Goal: Download file/media

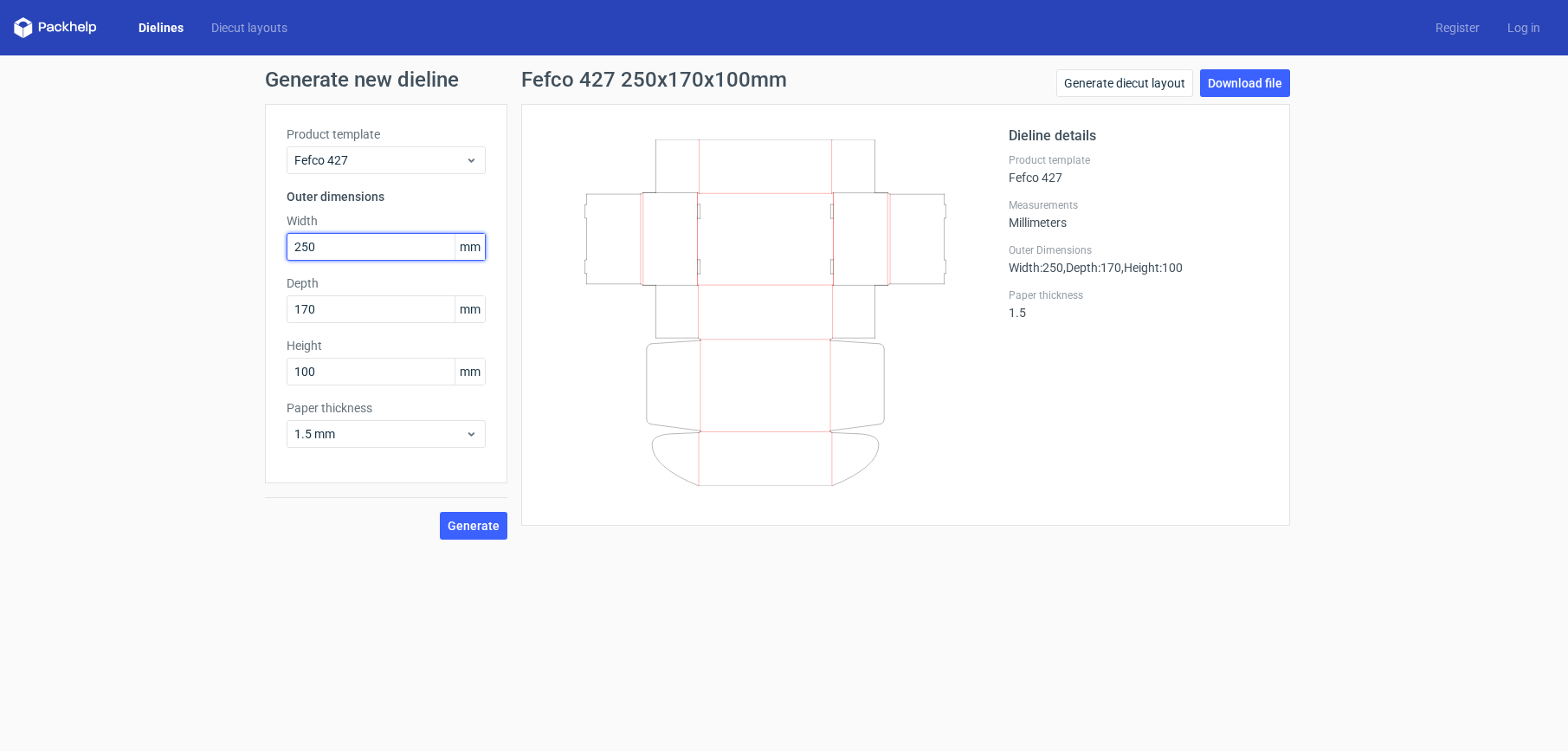
drag, startPoint x: 350, startPoint y: 243, endPoint x: 272, endPoint y: 250, distance: 78.3
click at [272, 250] on div "Product template Fefco 427 Outer dimensions Width 250 mm Depth 170 mm Height 10…" at bounding box center [386, 293] width 243 height 379
type input "220"
drag, startPoint x: 293, startPoint y: 309, endPoint x: 270, endPoint y: 307, distance: 23.1
click at [270, 307] on div "Product template Fefco 427 Outer dimensions Width 220 mm Depth 170 mm Height 10…" at bounding box center [386, 293] width 243 height 379
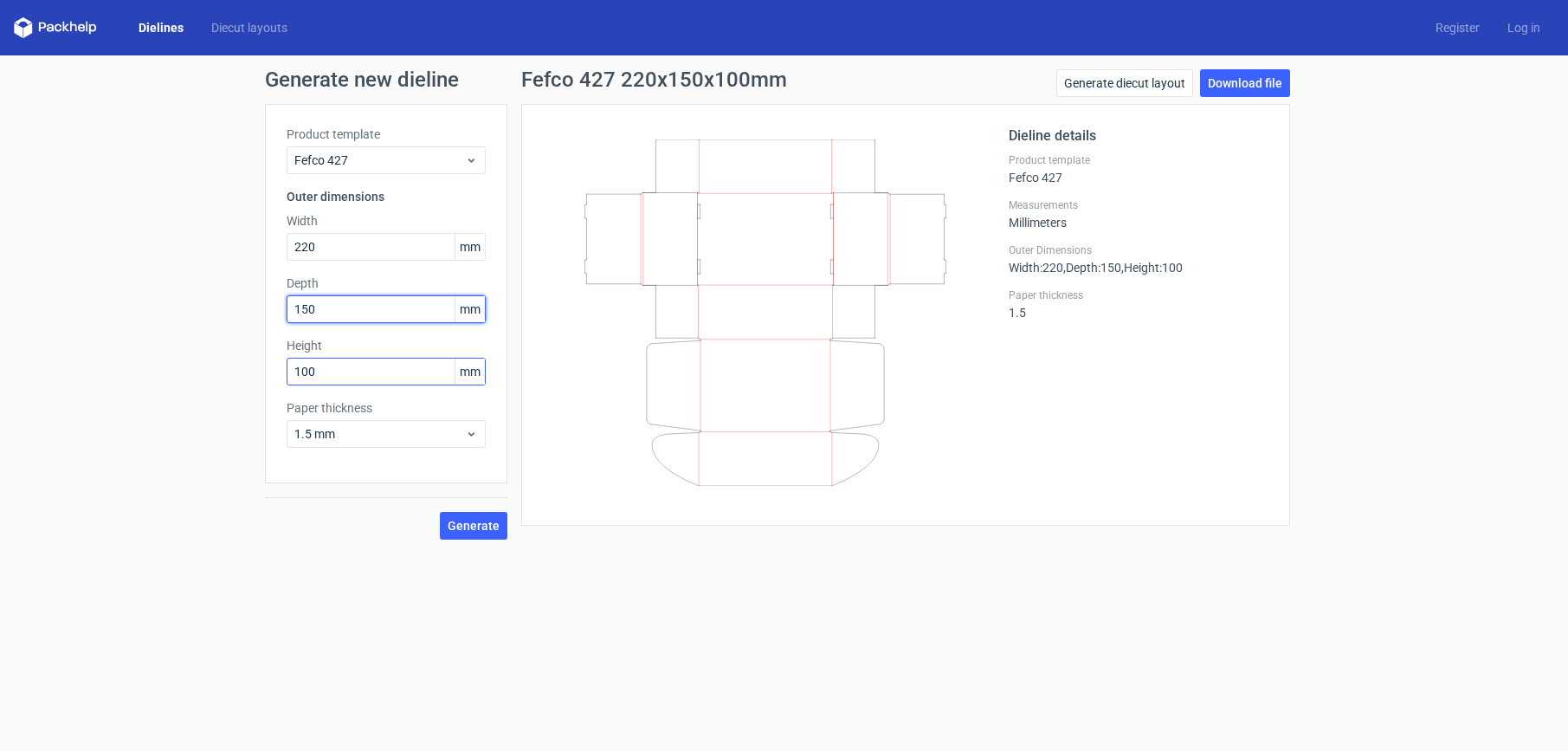
type input "150"
drag, startPoint x: 334, startPoint y: 367, endPoint x: 277, endPoint y: 359, distance: 57.6
click at [280, 359] on div "Product template Fefco 427 Outer dimensions Width 220 mm Depth 150 mm Height 10…" at bounding box center [386, 293] width 243 height 379
type input "35"
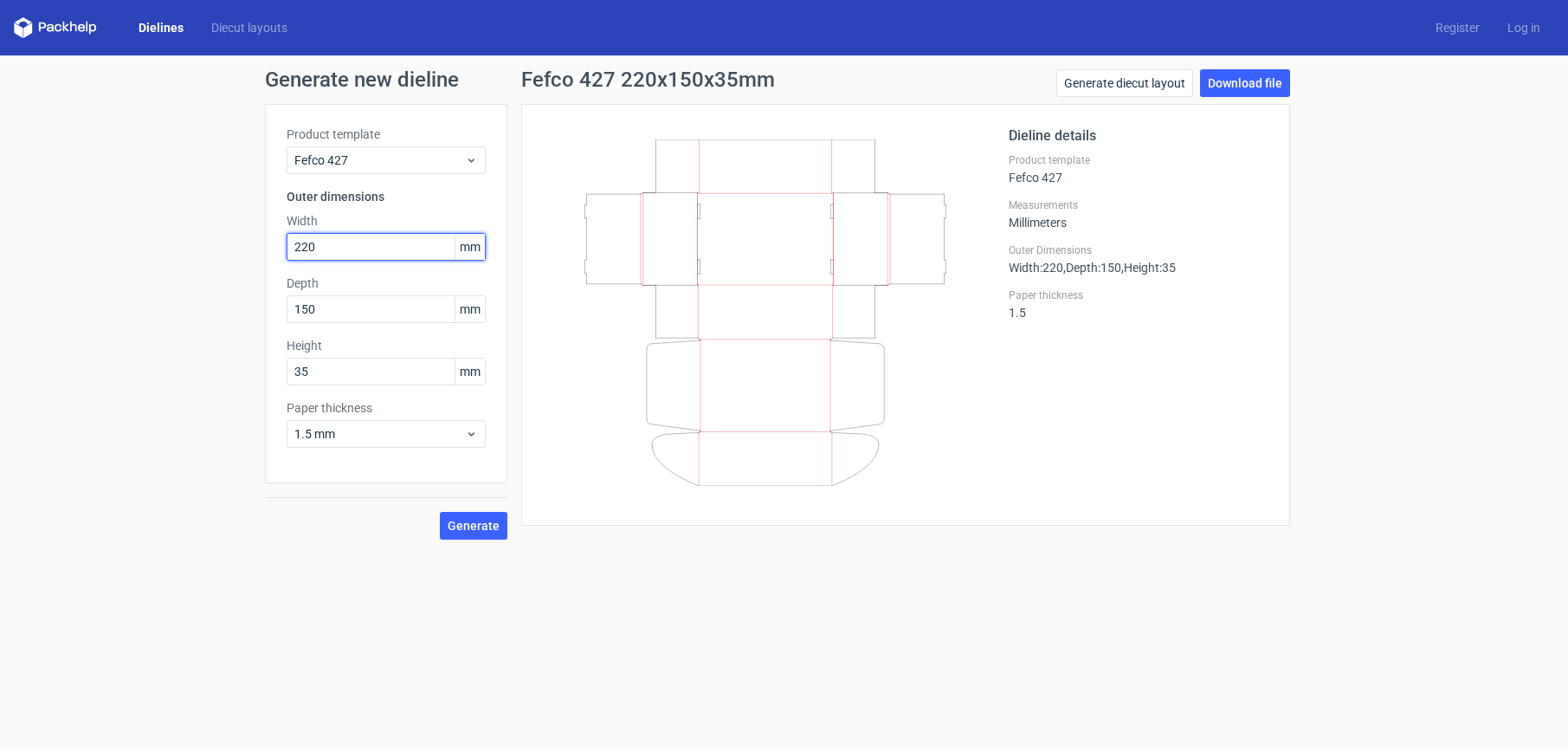
drag, startPoint x: 323, startPoint y: 247, endPoint x: 279, endPoint y: 252, distance: 44.3
click at [279, 252] on div "Product template Fefco 427 Outer dimensions Width 220 mm Depth 150 mm Height 35…" at bounding box center [386, 293] width 243 height 379
click at [324, 315] on input "150" at bounding box center [385, 309] width 199 height 28
drag, startPoint x: 332, startPoint y: 246, endPoint x: 276, endPoint y: 243, distance: 56.1
click at [276, 243] on div "Product template Fefco 427 Outer dimensions Width 223 mm Depth 150 mm Height 35…" at bounding box center [386, 293] width 243 height 379
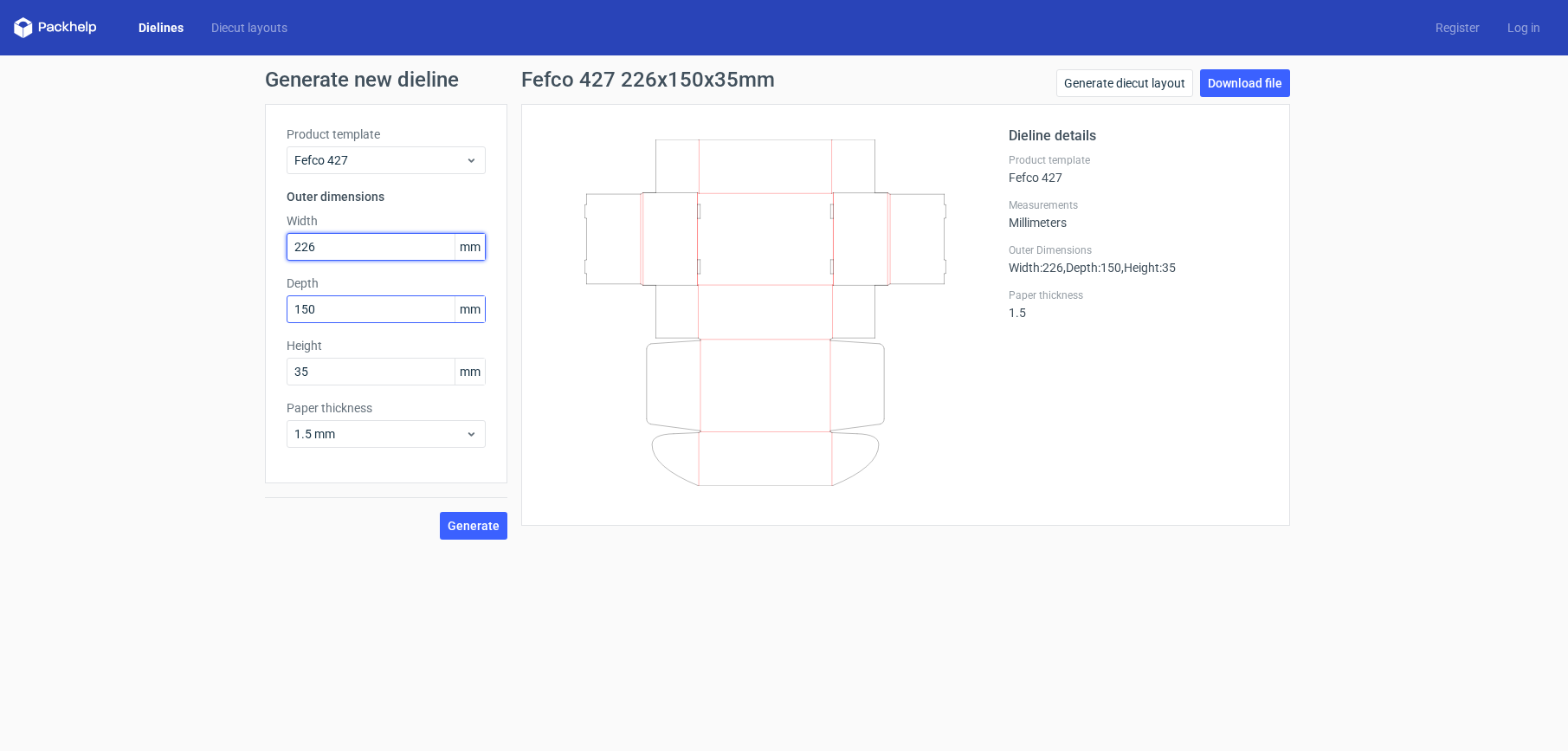
type input "226"
drag, startPoint x: 337, startPoint y: 302, endPoint x: 262, endPoint y: 299, distance: 75.1
click at [282, 300] on div "Product template Fefco 427 Outer dimensions Width 226 mm Depth 150 mm Height 35…" at bounding box center [386, 293] width 243 height 379
type input "153"
drag, startPoint x: 320, startPoint y: 375, endPoint x: 275, endPoint y: 371, distance: 45.2
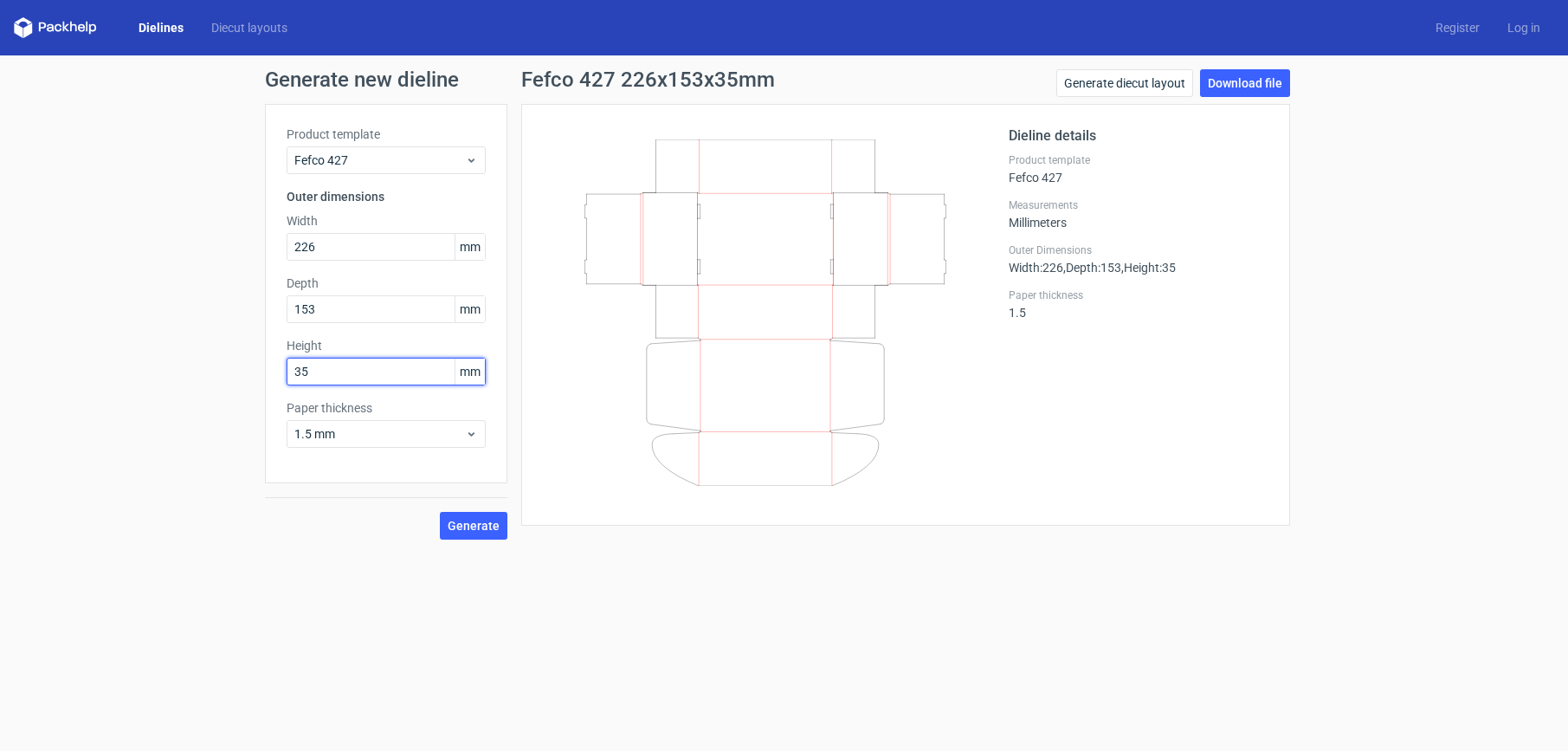
click at [275, 371] on div "Product template Fefco 427 Outer dimensions Width 226 mm Depth 153 mm Height 35…" at bounding box center [386, 293] width 243 height 379
type input "38"
click at [479, 527] on span "Generate" at bounding box center [474, 525] width 52 height 12
click at [1242, 82] on link "Download file" at bounding box center [1244, 83] width 90 height 28
click at [933, 380] on icon at bounding box center [765, 312] width 417 height 346
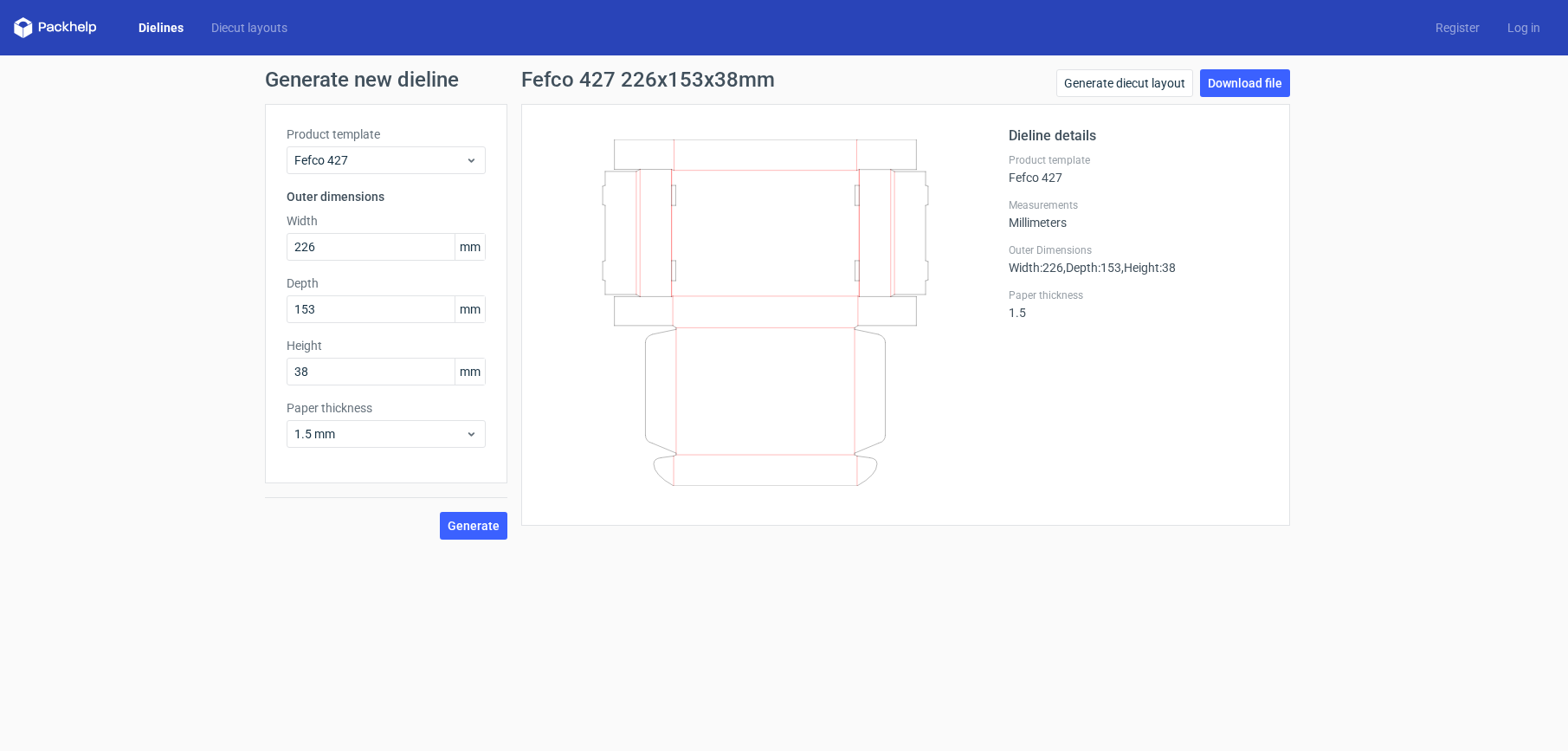
click at [1316, 396] on div "Generate new dieline Product template Fefco 427 Outer dimensions Width 226 mm D…" at bounding box center [784, 304] width 1568 height 498
click at [1241, 87] on link "Download file" at bounding box center [1244, 83] width 90 height 28
click at [969, 376] on icon at bounding box center [765, 312] width 417 height 346
click at [467, 523] on span "Generate" at bounding box center [474, 525] width 52 height 12
click at [1251, 83] on link "Download file" at bounding box center [1244, 83] width 90 height 28
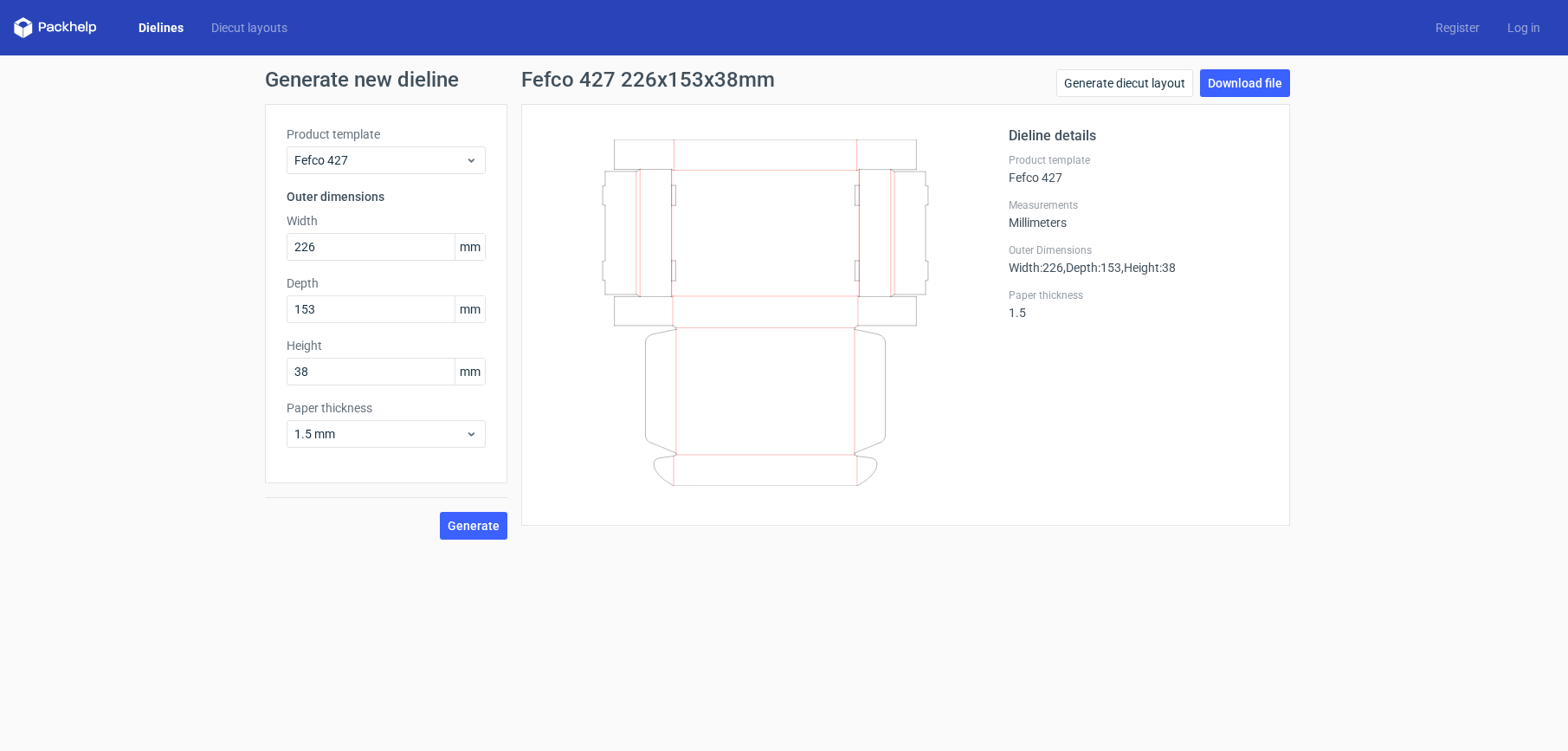
click at [1138, 144] on h2 "Dieline details" at bounding box center [1138, 136] width 260 height 21
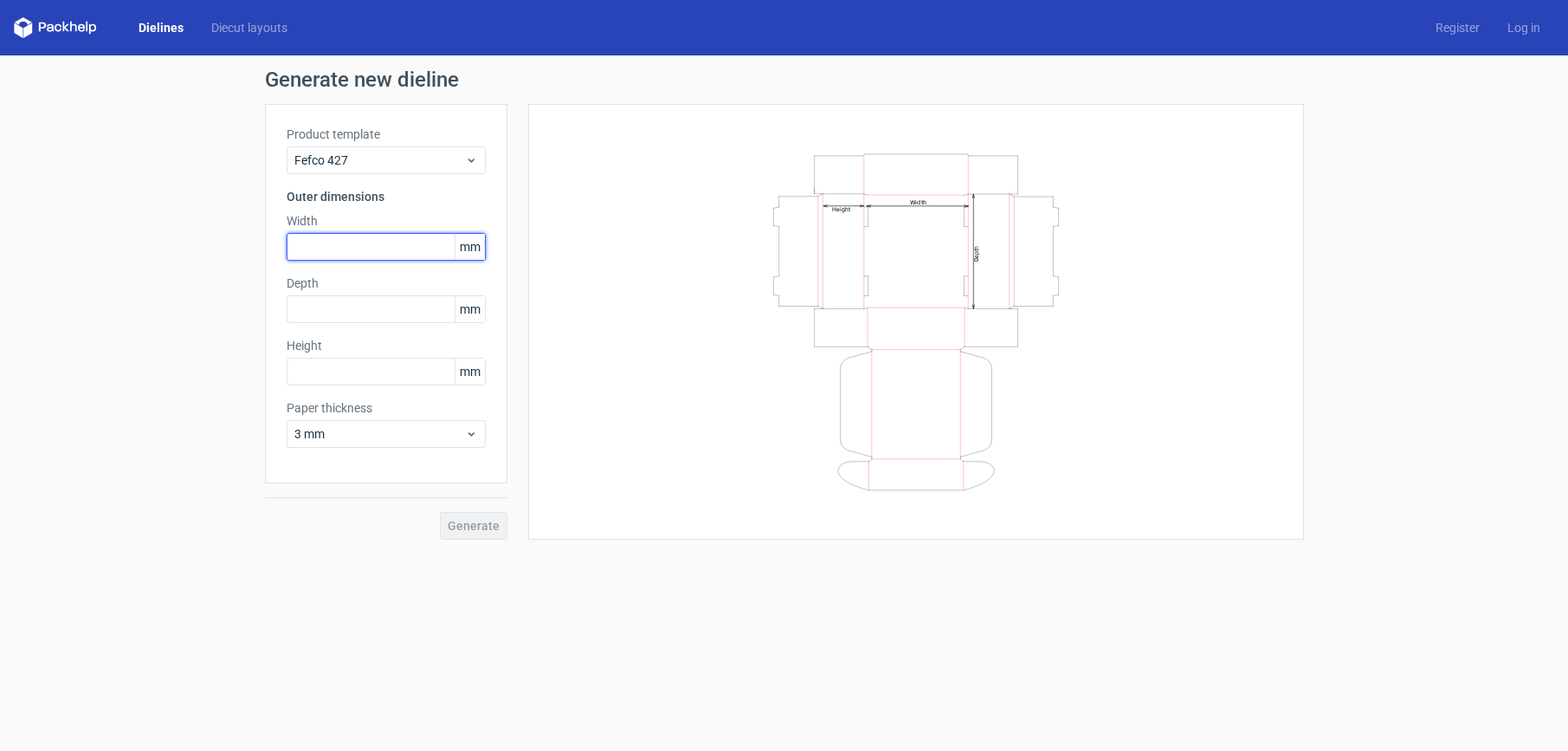
click at [349, 245] on input "text" at bounding box center [385, 246] width 199 height 28
type input "226"
click at [318, 318] on input "text" at bounding box center [385, 309] width 199 height 28
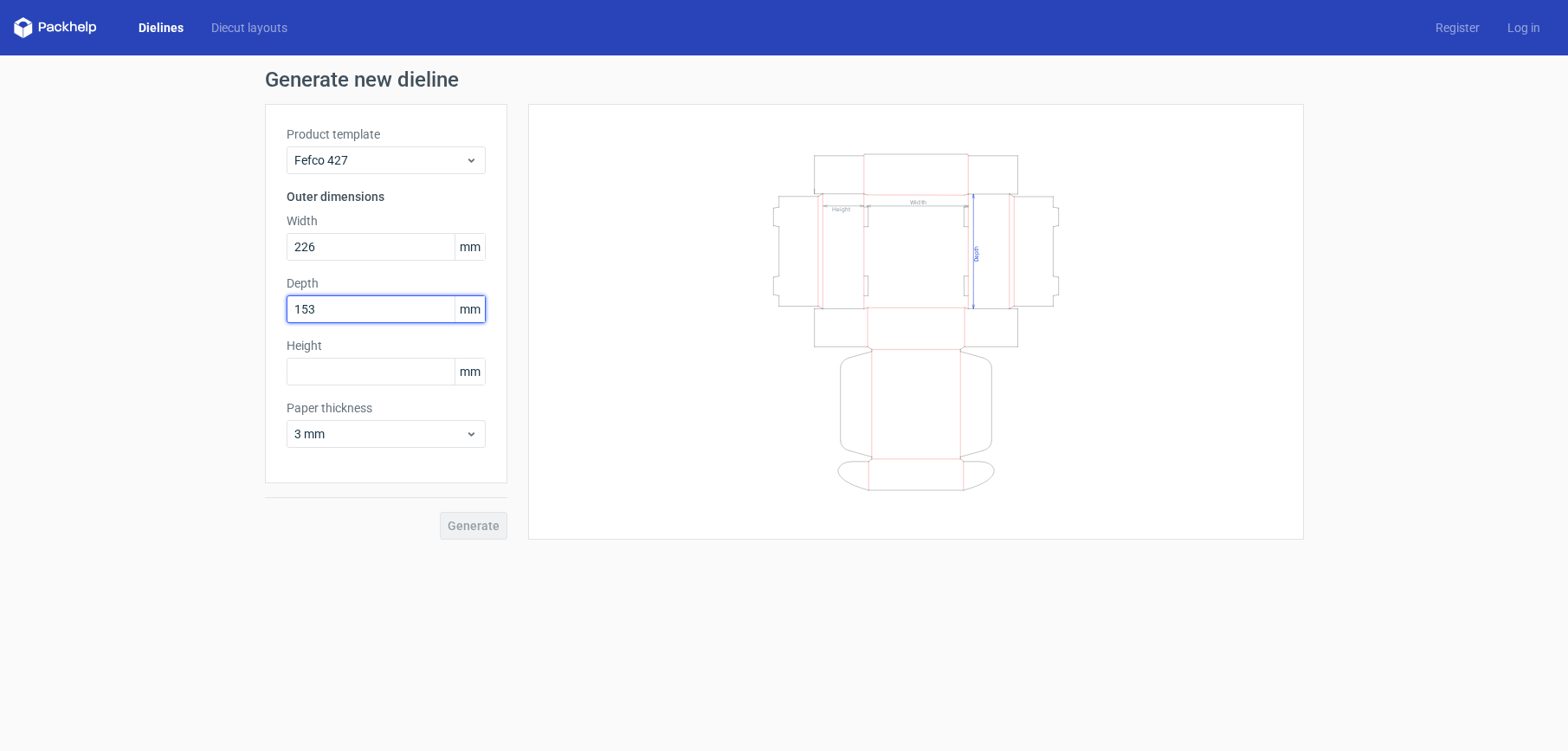
type input "153"
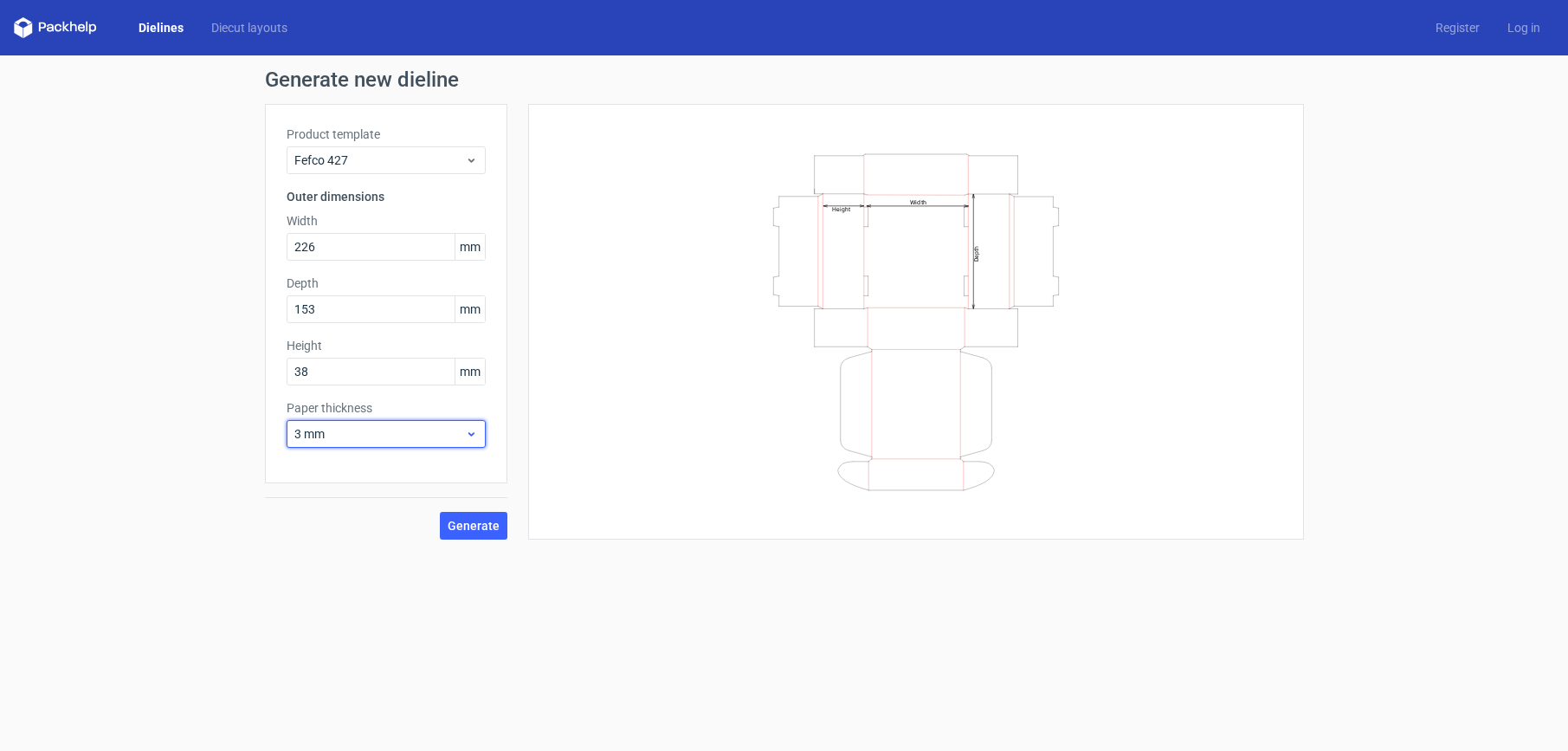
click at [391, 427] on span "3 mm" at bounding box center [379, 433] width 170 height 17
click at [337, 554] on div "1.5 mm" at bounding box center [386, 555] width 186 height 28
click at [469, 533] on button "Generate" at bounding box center [474, 525] width 68 height 28
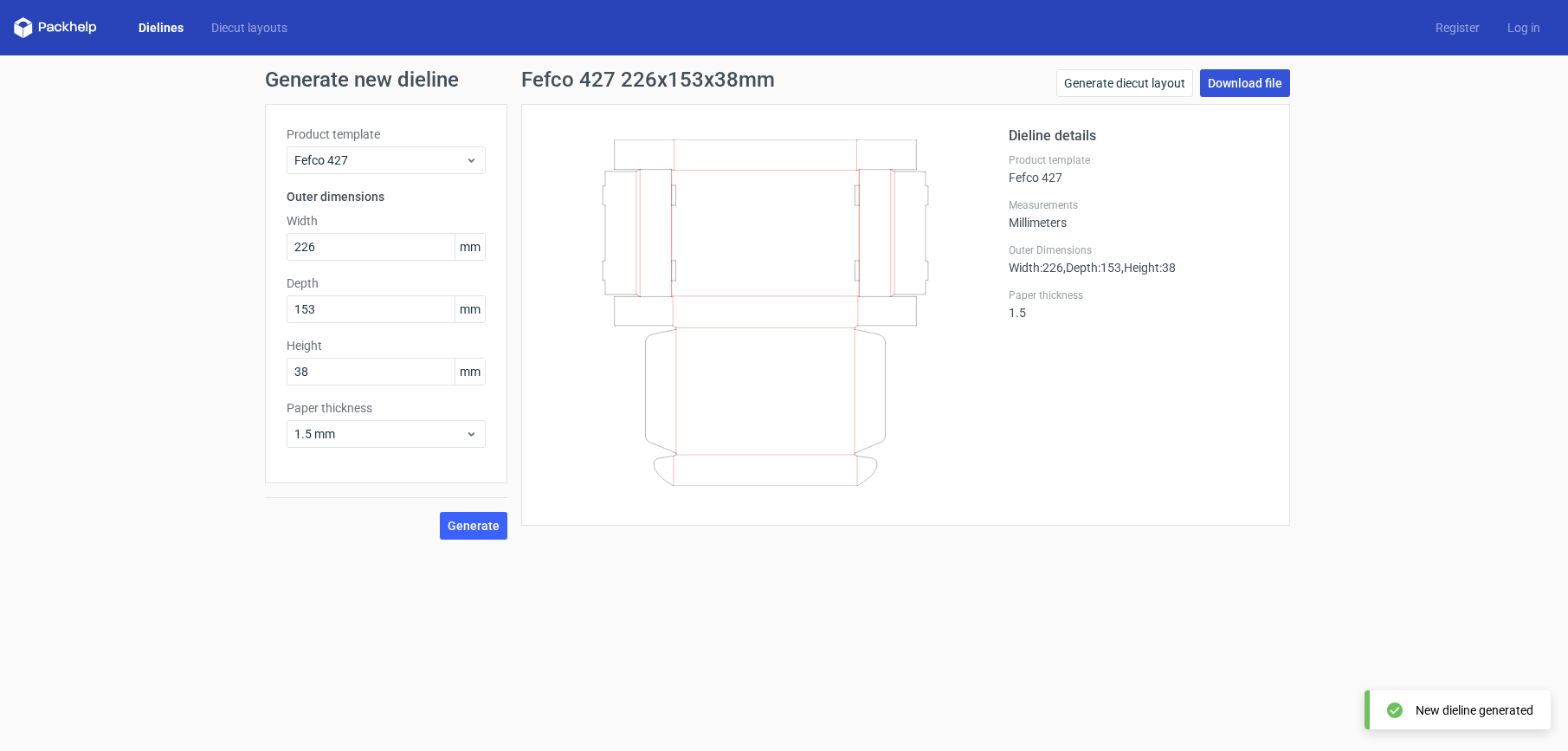
click at [1264, 85] on link "Download file" at bounding box center [1244, 83] width 90 height 28
click at [488, 523] on span "Generate" at bounding box center [474, 525] width 52 height 12
click at [1230, 81] on link "Download file" at bounding box center [1244, 83] width 90 height 28
click at [1506, 208] on div "Generate new dieline Product template Fefco 427 Outer dimensions Width 226 mm D…" at bounding box center [784, 304] width 1568 height 498
drag, startPoint x: 309, startPoint y: 369, endPoint x: 267, endPoint y: 362, distance: 42.6
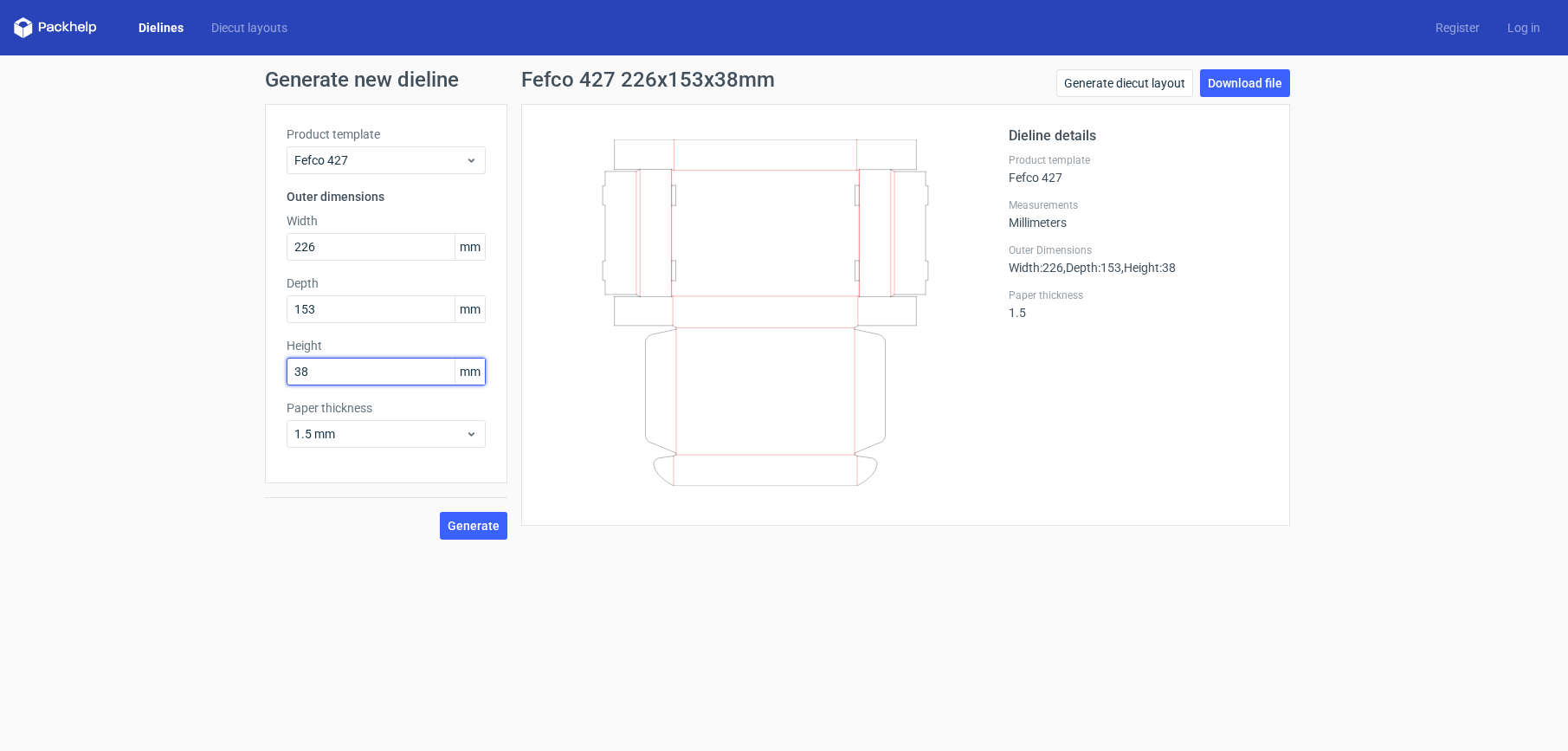
click at [281, 366] on div "Product template Fefco 427 Outer dimensions Width 226 mm Depth 153 mm Height 38…" at bounding box center [386, 293] width 243 height 379
type input "50"
click at [493, 519] on span "Generate" at bounding box center [474, 525] width 52 height 12
click at [1231, 86] on link "Download file" at bounding box center [1244, 83] width 90 height 28
